Goal: Use online tool/utility: Use online tool/utility

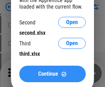
click at [52, 74] on span "Continue" at bounding box center [48, 73] width 20 height 5
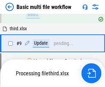
scroll to position [239, 0]
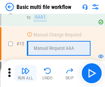
click at [25, 73] on img "button" at bounding box center [25, 71] width 8 height 8
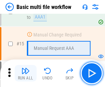
scroll to position [457, 0]
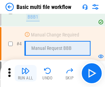
click at [25, 73] on img "button" at bounding box center [25, 71] width 8 height 8
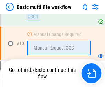
scroll to position [322, 0]
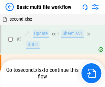
scroll to position [28, 0]
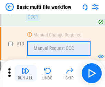
click at [25, 73] on img "button" at bounding box center [25, 71] width 8 height 8
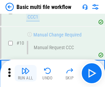
click at [25, 73] on img "button" at bounding box center [25, 71] width 8 height 8
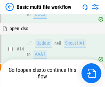
scroll to position [359, 0]
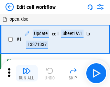
click at [25, 73] on img "button" at bounding box center [27, 71] width 8 height 8
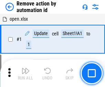
scroll to position [25, 0]
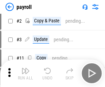
click at [25, 73] on img "button" at bounding box center [25, 71] width 8 height 8
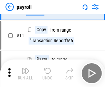
scroll to position [50, 0]
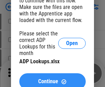
click at [52, 79] on span "Continue" at bounding box center [48, 81] width 20 height 5
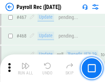
scroll to position [3662, 0]
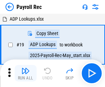
click at [25, 73] on img "button" at bounding box center [25, 71] width 8 height 8
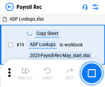
scroll to position [42, 0]
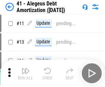
click at [25, 73] on img "button" at bounding box center [25, 71] width 8 height 8
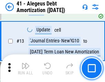
scroll to position [85, 0]
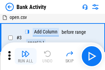
click at [25, 56] on img "button" at bounding box center [25, 53] width 8 height 8
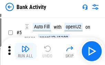
scroll to position [36, 0]
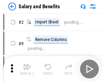
scroll to position [9, 0]
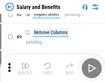
click at [25, 68] on img "button" at bounding box center [25, 65] width 8 height 8
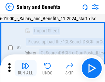
click at [25, 68] on img "button" at bounding box center [25, 65] width 8 height 8
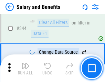
scroll to position [3217, 0]
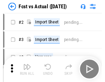
scroll to position [9, 0]
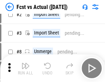
click at [25, 68] on img "button" at bounding box center [25, 65] width 8 height 8
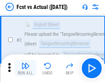
click at [25, 68] on img "button" at bounding box center [25, 65] width 8 height 8
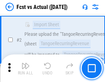
scroll to position [64, 0]
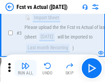
click at [25, 68] on img "button" at bounding box center [25, 65] width 8 height 8
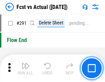
scroll to position [3252, 0]
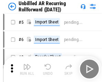
scroll to position [15, 0]
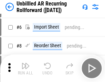
click at [25, 68] on img "button" at bounding box center [25, 65] width 8 height 8
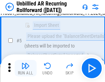
click at [25, 68] on img "button" at bounding box center [25, 65] width 8 height 8
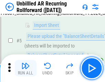
scroll to position [65, 0]
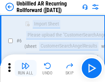
click at [25, 68] on img "button" at bounding box center [25, 65] width 8 height 8
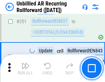
scroll to position [2334, 0]
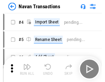
scroll to position [11, 0]
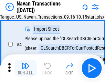
click at [25, 68] on img "button" at bounding box center [25, 65] width 8 height 8
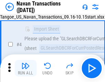
click at [25, 68] on img "button" at bounding box center [25, 65] width 8 height 8
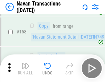
scroll to position [2228, 0]
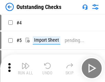
click at [25, 68] on img "button" at bounding box center [25, 65] width 8 height 8
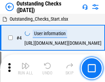
scroll to position [29, 0]
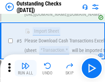
click at [25, 68] on img "button" at bounding box center [25, 65] width 8 height 8
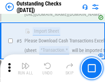
scroll to position [72, 0]
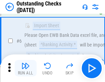
click at [25, 68] on img "button" at bounding box center [25, 65] width 8 height 8
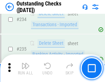
scroll to position [2086, 0]
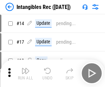
click at [25, 73] on img "button" at bounding box center [25, 71] width 8 height 8
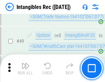
scroll to position [268, 0]
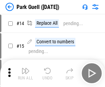
click at [25, 68] on img "button" at bounding box center [25, 71] width 8 height 8
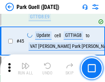
scroll to position [859, 0]
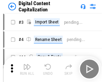
scroll to position [15, 0]
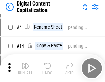
click at [25, 68] on img "button" at bounding box center [25, 65] width 8 height 8
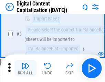
click at [25, 68] on img "button" at bounding box center [25, 65] width 8 height 8
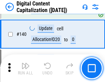
scroll to position [724, 0]
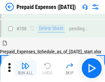
click at [25, 68] on img "button" at bounding box center [25, 65] width 8 height 8
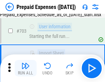
click at [25, 68] on img "button" at bounding box center [25, 65] width 8 height 8
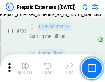
scroll to position [1889, 0]
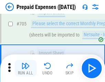
click at [25, 68] on img "button" at bounding box center [25, 65] width 8 height 8
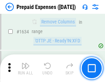
scroll to position [6690, 0]
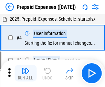
click at [25, 73] on img "button" at bounding box center [25, 71] width 8 height 8
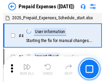
scroll to position [30, 0]
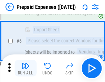
click at [25, 68] on img "button" at bounding box center [25, 65] width 8 height 8
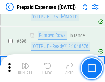
scroll to position [2392, 0]
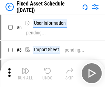
click at [25, 73] on img "button" at bounding box center [25, 71] width 8 height 8
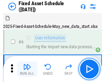
scroll to position [37, 0]
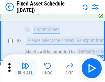
click at [25, 68] on img "button" at bounding box center [25, 65] width 8 height 8
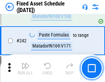
scroll to position [2128, 0]
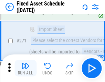
click at [25, 68] on img "button" at bounding box center [25, 65] width 8 height 8
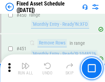
scroll to position [3071, 0]
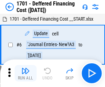
click at [25, 73] on img "button" at bounding box center [25, 71] width 8 height 8
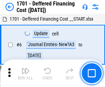
scroll to position [82, 0]
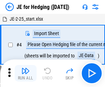
click at [25, 68] on img "button" at bounding box center [25, 71] width 8 height 8
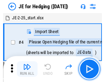
scroll to position [1, 0]
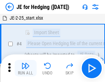
click at [25, 68] on img "button" at bounding box center [25, 65] width 8 height 8
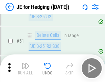
scroll to position [445, 0]
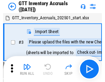
scroll to position [1, 0]
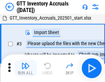
click at [25, 68] on img "button" at bounding box center [25, 65] width 8 height 8
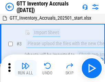
click at [25, 68] on img "button" at bounding box center [25, 65] width 8 height 8
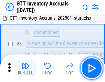
scroll to position [44, 0]
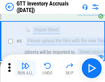
click at [25, 68] on img "button" at bounding box center [25, 65] width 8 height 8
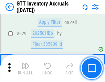
scroll to position [5215, 0]
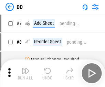
click at [25, 73] on img "button" at bounding box center [25, 71] width 8 height 8
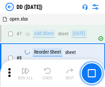
scroll to position [66, 0]
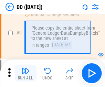
click at [25, 73] on img "button" at bounding box center [25, 71] width 8 height 8
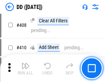
scroll to position [3074, 0]
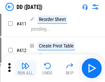
click at [25, 68] on img "button" at bounding box center [25, 65] width 8 height 8
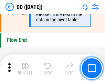
scroll to position [3288, 0]
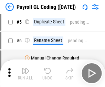
click at [25, 73] on img "button" at bounding box center [25, 71] width 8 height 8
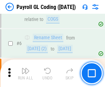
scroll to position [82, 0]
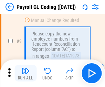
click at [25, 73] on img "button" at bounding box center [25, 71] width 8 height 8
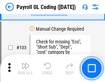
scroll to position [1612, 0]
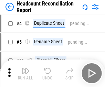
click at [25, 73] on img "button" at bounding box center [25, 71] width 8 height 8
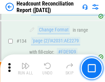
scroll to position [826, 0]
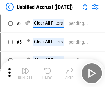
click at [25, 73] on img "button" at bounding box center [25, 71] width 8 height 8
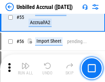
scroll to position [717, 0]
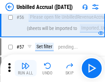
click at [25, 68] on img "button" at bounding box center [25, 65] width 8 height 8
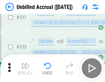
scroll to position [2047, 0]
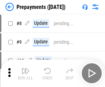
click at [25, 73] on img "button" at bounding box center [25, 71] width 8 height 8
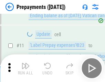
scroll to position [43, 0]
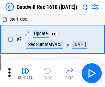
scroll to position [117, 0]
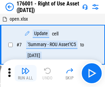
click at [25, 73] on img "button" at bounding box center [25, 71] width 8 height 8
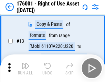
scroll to position [44, 0]
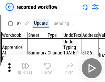
click at [25, 68] on img "button" at bounding box center [25, 65] width 8 height 8
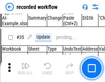
scroll to position [2148, 0]
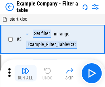
click at [25, 73] on img "button" at bounding box center [25, 71] width 8 height 8
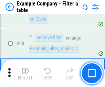
scroll to position [629, 0]
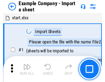
scroll to position [11, 0]
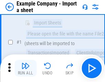
click at [25, 68] on img "button" at bounding box center [25, 65] width 8 height 8
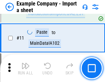
scroll to position [152, 0]
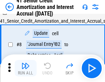
click at [25, 68] on img "button" at bounding box center [25, 65] width 8 height 8
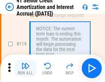
click at [25, 68] on img "button" at bounding box center [25, 65] width 8 height 8
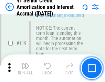
scroll to position [648, 0]
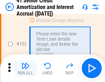
click at [25, 68] on img "button" at bounding box center [25, 65] width 8 height 8
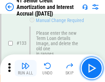
scroll to position [718, 0]
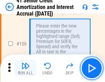
click at [25, 68] on img "button" at bounding box center [25, 65] width 8 height 8
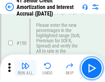
scroll to position [790, 0]
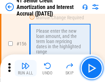
click at [25, 68] on img "button" at bounding box center [25, 65] width 8 height 8
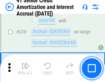
scroll to position [1539, 0]
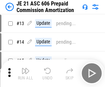
click at [25, 68] on img "button" at bounding box center [25, 71] width 8 height 8
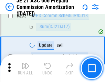
scroll to position [1264, 0]
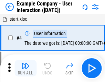
click at [25, 68] on img "button" at bounding box center [25, 65] width 8 height 8
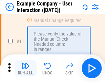
click at [25, 68] on img "button" at bounding box center [25, 65] width 8 height 8
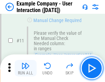
scroll to position [149, 0]
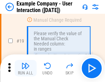
click at [25, 68] on img "button" at bounding box center [25, 65] width 8 height 8
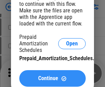
click at [52, 78] on span "Continue" at bounding box center [48, 78] width 20 height 5
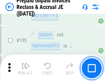
scroll to position [890, 0]
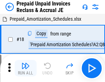
click at [25, 68] on img "button" at bounding box center [25, 65] width 8 height 8
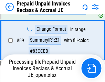
scroll to position [461, 0]
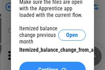
click at [52, 67] on span "Continue" at bounding box center [48, 69] width 20 height 5
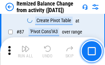
scroll to position [672, 0]
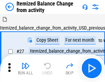
scroll to position [11, 0]
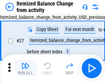
click at [25, 68] on img "button" at bounding box center [25, 65] width 8 height 8
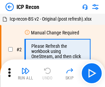
scroll to position [3, 0]
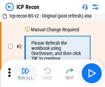
click at [25, 73] on img "button" at bounding box center [25, 71] width 8 height 8
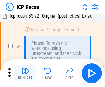
click at [25, 73] on img "button" at bounding box center [25, 71] width 8 height 8
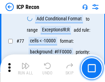
scroll to position [617, 0]
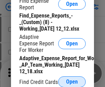
click at [72, 81] on span "Open" at bounding box center [72, 81] width 12 height 5
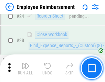
scroll to position [321, 0]
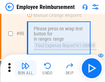
click at [25, 68] on img "button" at bounding box center [25, 65] width 8 height 8
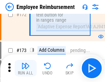
click at [25, 68] on img "button" at bounding box center [25, 65] width 8 height 8
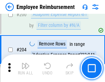
scroll to position [1738, 0]
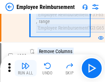
click at [25, 68] on img "button" at bounding box center [25, 65] width 8 height 8
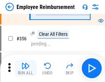
click at [25, 68] on img "button" at bounding box center [25, 65] width 8 height 8
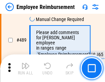
scroll to position [4367, 0]
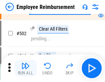
click at [25, 68] on img "button" at bounding box center [25, 65] width 8 height 8
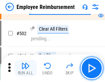
click at [25, 68] on img "button" at bounding box center [25, 65] width 8 height 8
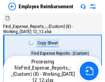
scroll to position [23, 0]
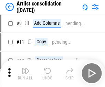
click at [25, 73] on img "button" at bounding box center [25, 71] width 8 height 8
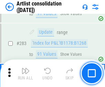
scroll to position [2842, 0]
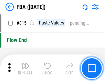
scroll to position [6151, 0]
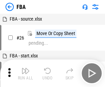
scroll to position [7, 0]
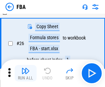
click at [25, 73] on img "button" at bounding box center [25, 71] width 8 height 8
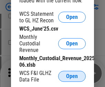
click at [72, 76] on span "Open" at bounding box center [72, 76] width 12 height 5
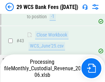
scroll to position [281, 0]
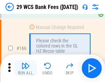
click at [25, 68] on img "button" at bounding box center [25, 65] width 8 height 8
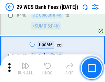
scroll to position [3327, 0]
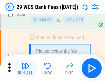
click at [25, 68] on img "button" at bounding box center [25, 65] width 8 height 8
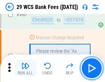
scroll to position [3543, 0]
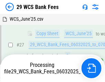
scroll to position [102, 0]
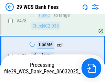
scroll to position [3535, 0]
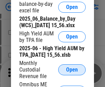
click at [72, 72] on span "Open" at bounding box center [72, 69] width 12 height 5
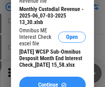
click at [52, 82] on span "Continue" at bounding box center [48, 84] width 20 height 5
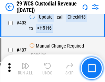
scroll to position [3182, 0]
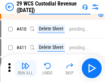
click at [25, 68] on img "button" at bounding box center [25, 65] width 8 height 8
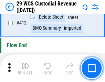
scroll to position [3281, 0]
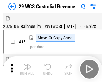
scroll to position [16, 0]
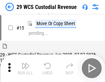
click at [25, 68] on img "button" at bounding box center [25, 65] width 8 height 8
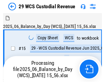
scroll to position [16, 0]
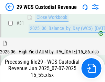
scroll to position [353, 0]
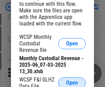
click at [72, 81] on span "Open" at bounding box center [72, 82] width 12 height 5
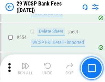
scroll to position [2284, 0]
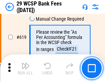
click at [25, 68] on img "button" at bounding box center [25, 65] width 8 height 8
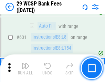
scroll to position [3960, 0]
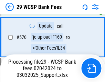
scroll to position [3562, 0]
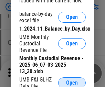
click at [72, 81] on span "Open" at bounding box center [72, 82] width 12 height 5
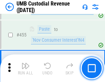
scroll to position [2932, 0]
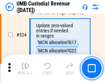
click at [25, 68] on img "button" at bounding box center [25, 65] width 8 height 8
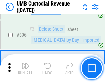
scroll to position [3966, 0]
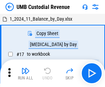
scroll to position [5, 0]
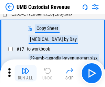
click at [25, 73] on img "button" at bounding box center [25, 71] width 8 height 8
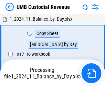
scroll to position [5, 0]
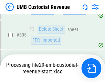
scroll to position [3950, 0]
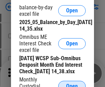
click at [72, 83] on span "Open" at bounding box center [72, 85] width 12 height 5
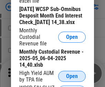
click at [72, 79] on span "Open" at bounding box center [72, 76] width 12 height 5
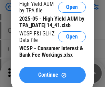
click at [52, 78] on span "Continue" at bounding box center [48, 74] width 20 height 5
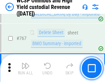
scroll to position [5599, 0]
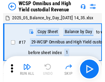
scroll to position [4, 0]
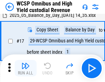
click at [25, 68] on img "button" at bounding box center [25, 65] width 8 height 8
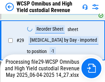
scroll to position [143, 0]
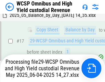
scroll to position [143, 0]
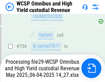
scroll to position [5524, 0]
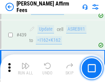
scroll to position [1580, 0]
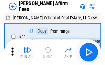
scroll to position [7, 0]
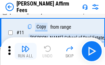
click at [25, 51] on img "button" at bounding box center [25, 48] width 8 height 8
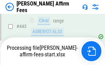
scroll to position [1802, 0]
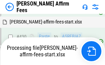
scroll to position [1589, 0]
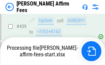
scroll to position [1802, 0]
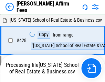
scroll to position [1446, 0]
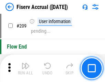
scroll to position [2134, 0]
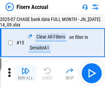
click at [25, 73] on img "button" at bounding box center [25, 71] width 8 height 8
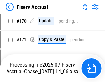
scroll to position [1808, 0]
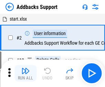
click at [25, 68] on img "button" at bounding box center [25, 71] width 8 height 8
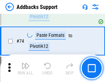
scroll to position [500, 0]
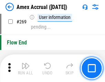
scroll to position [2012, 0]
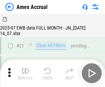
click at [25, 73] on img "button" at bounding box center [25, 71] width 8 height 8
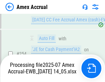
scroll to position [2088, 0]
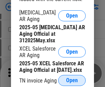
click at [72, 78] on span "Open" at bounding box center [72, 80] width 12 height 5
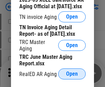
click at [72, 72] on span "Open" at bounding box center [72, 73] width 12 height 5
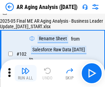
click at [25, 73] on img "button" at bounding box center [25, 71] width 8 height 8
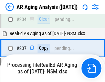
scroll to position [1065, 0]
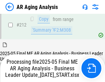
scroll to position [1057, 0]
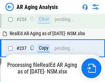
scroll to position [1086, 0]
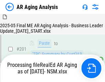
scroll to position [1033, 0]
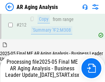
scroll to position [1057, 0]
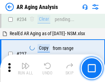
scroll to position [1057, 0]
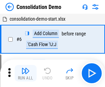
click at [25, 73] on img "button" at bounding box center [25, 71] width 8 height 8
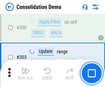
scroll to position [2154, 0]
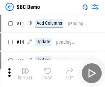
click at [25, 73] on img "button" at bounding box center [25, 71] width 8 height 8
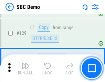
scroll to position [1114, 0]
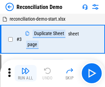
click at [25, 73] on img "button" at bounding box center [25, 71] width 8 height 8
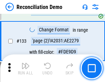
scroll to position [816, 0]
